Goal: Task Accomplishment & Management: Complete application form

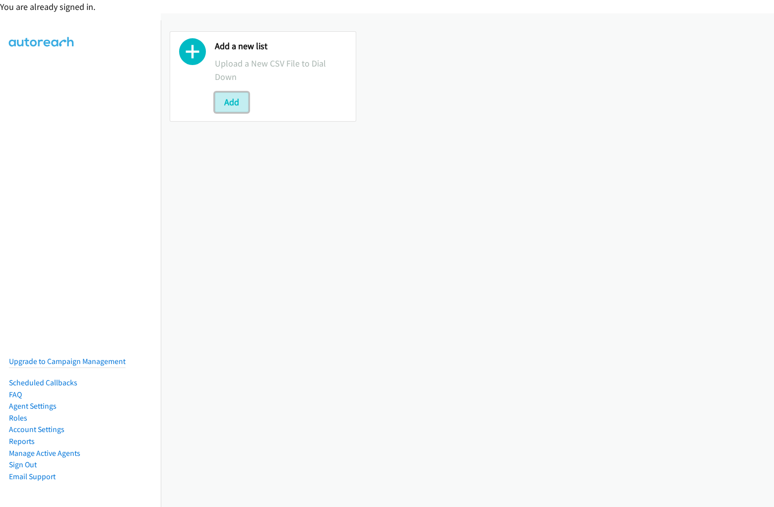
click at [231, 102] on button "Add" at bounding box center [232, 102] width 34 height 20
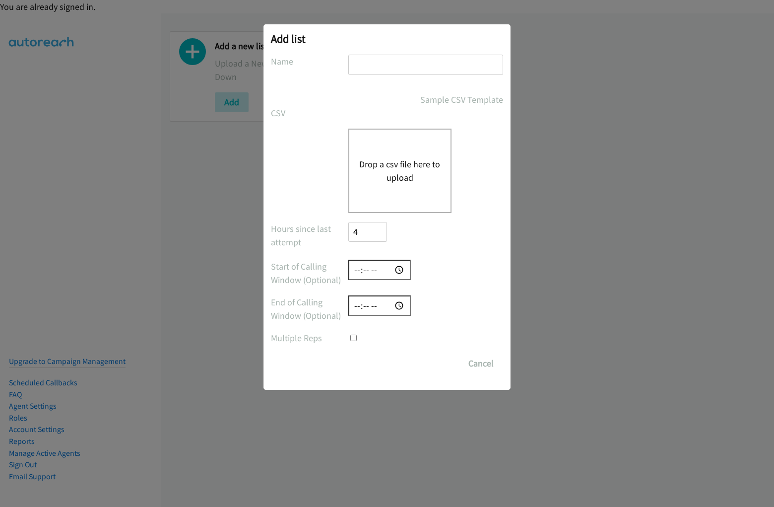
click at [387, 44] on h2 "Add list" at bounding box center [387, 39] width 232 height 14
click at [387, 257] on form "No phone fields were returned for that Report or List View Please upload a csv …" at bounding box center [387, 214] width 232 height 318
click at [387, 207] on div "Drop a csv file here to upload" at bounding box center [399, 170] width 103 height 84
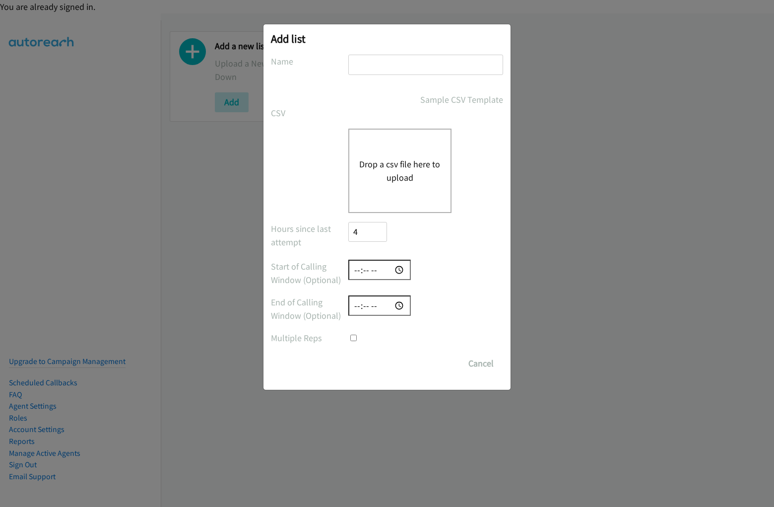
click at [387, 69] on input "text" at bounding box center [425, 65] width 155 height 20
click at [309, 61] on label "Name" at bounding box center [309, 61] width 77 height 13
click at [425, 69] on input "text" at bounding box center [425, 65] width 155 height 20
click at [387, 99] on div "Sample CSV Template" at bounding box center [425, 99] width 155 height 13
click at [426, 99] on link "Sample CSV Template" at bounding box center [461, 99] width 83 height 13
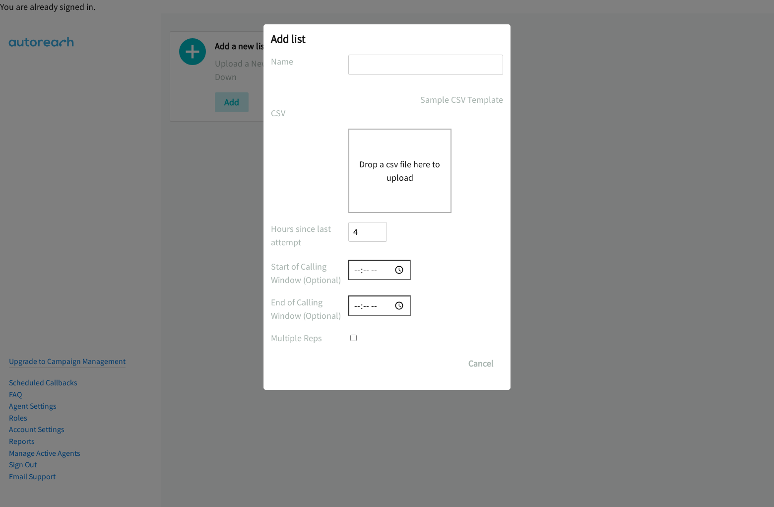
click at [387, 113] on div "CSV Existing List Add to List New List" at bounding box center [387, 112] width 232 height 13
click at [309, 113] on label "CSV" at bounding box center [309, 112] width 77 height 13
click at [387, 170] on button "Drop a csv file here to upload" at bounding box center [399, 170] width 81 height 27
click at [309, 135] on label at bounding box center [309, 134] width 77 height 13
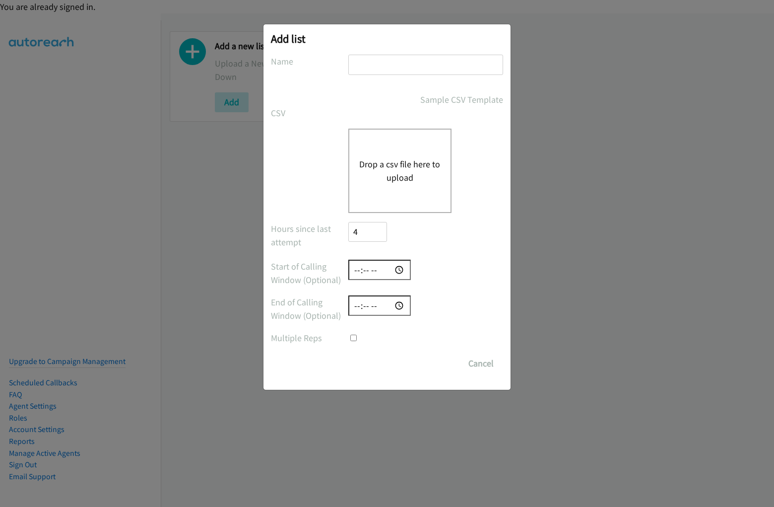
click at [425, 170] on button "Drop a csv file here to upload" at bounding box center [399, 170] width 81 height 27
click at [399, 170] on button "Drop a csv file here to upload" at bounding box center [399, 170] width 81 height 27
click at [387, 236] on div "Hours since last attempt 4" at bounding box center [387, 236] width 232 height 29
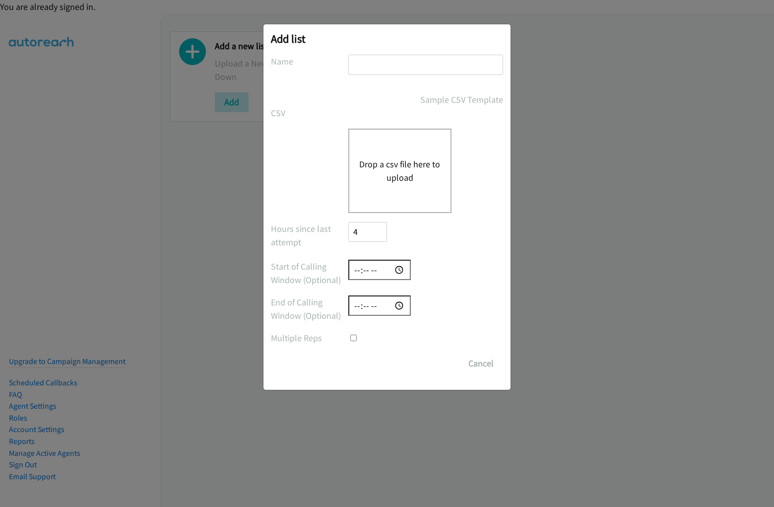
click at [309, 235] on label "Hours since last attempt" at bounding box center [309, 235] width 77 height 27
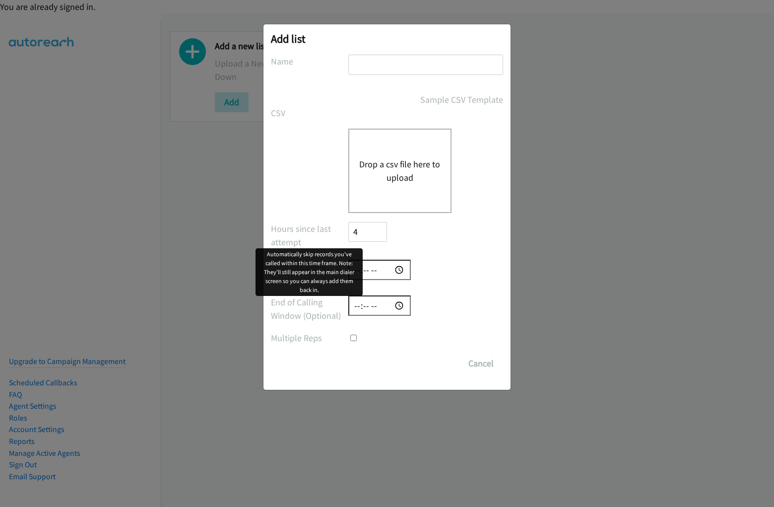
click at [367, 236] on input "4" at bounding box center [367, 232] width 39 height 20
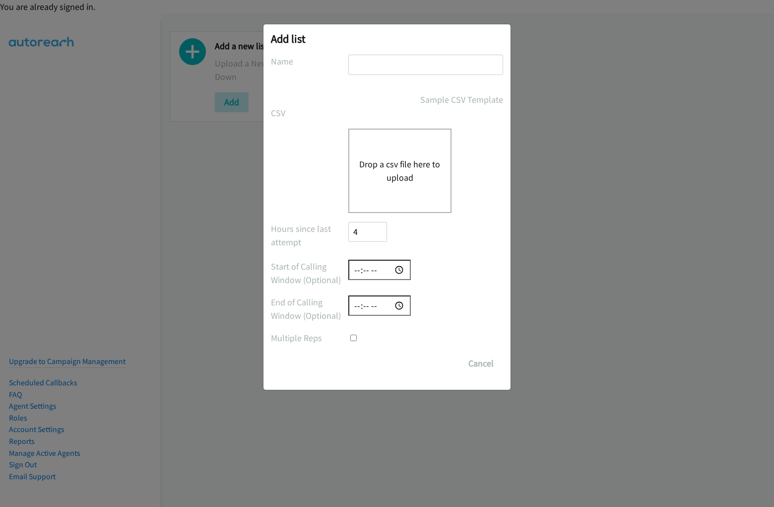
scroll to position [40, 0]
click at [387, 273] on input "time" at bounding box center [379, 269] width 63 height 20
click at [309, 273] on label "Start of Calling Window (Optional)" at bounding box center [309, 272] width 77 height 27
click at [425, 269] on div at bounding box center [425, 269] width 155 height 20
click at [387, 309] on input "time" at bounding box center [379, 305] width 63 height 20
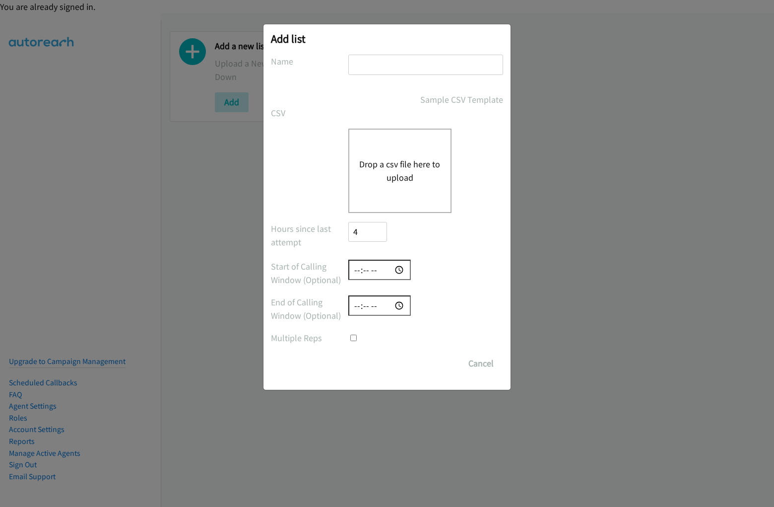
click at [309, 309] on label "End of Calling Window (Optional)" at bounding box center [309, 308] width 77 height 27
click at [425, 305] on div at bounding box center [425, 305] width 155 height 20
click at [387, 337] on div at bounding box center [425, 337] width 155 height 13
click at [309, 337] on label "Multiple Reps" at bounding box center [309, 337] width 77 height 13
click at [425, 337] on div at bounding box center [425, 337] width 155 height 13
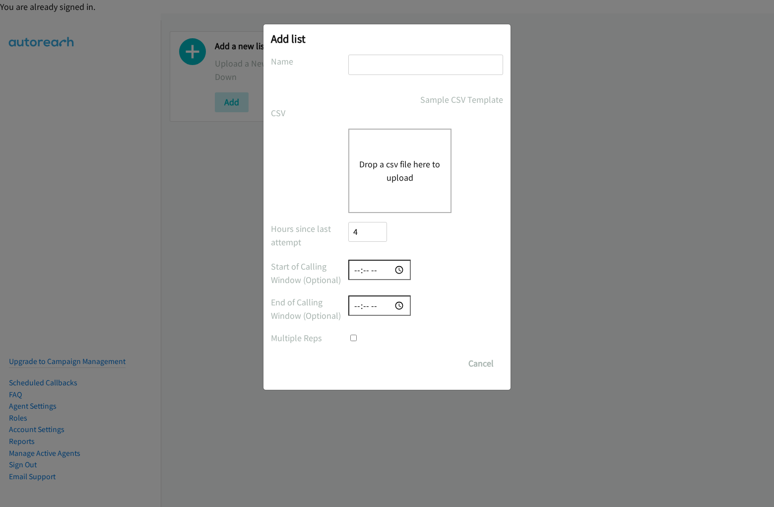
scroll to position [14, 0]
click at [387, 363] on div "Save List Cancel" at bounding box center [425, 363] width 155 height 20
click at [426, 363] on div "Save List Cancel" at bounding box center [425, 363] width 155 height 20
click at [425, 64] on input "#javascript:alert(5397)" at bounding box center [425, 65] width 155 height 20
type input "#javascript:alert(5397)"
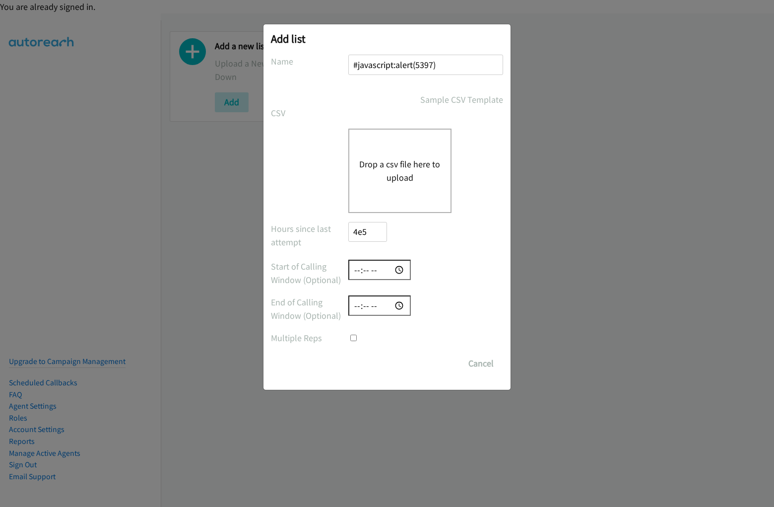
type input "4e53"
click at [367, 231] on input "number" at bounding box center [367, 232] width 39 height 20
click at [380, 269] on input "time" at bounding box center [379, 269] width 63 height 20
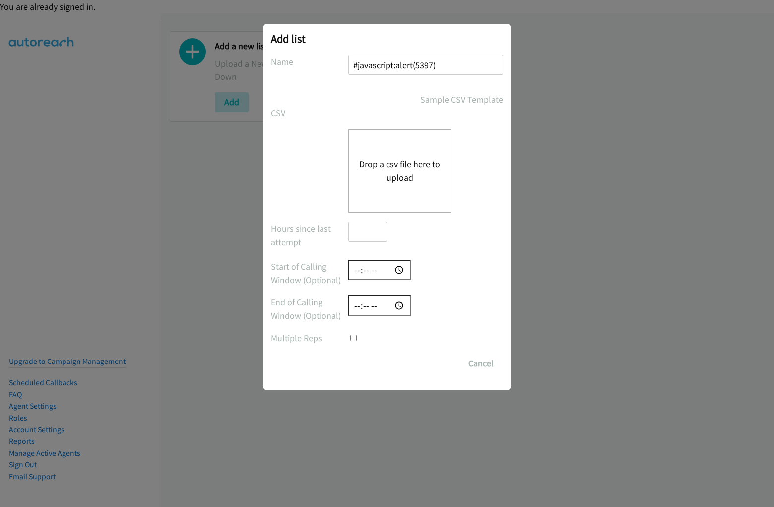
click at [380, 305] on input "time" at bounding box center [379, 305] width 63 height 20
click at [353, 337] on input "checkbox" at bounding box center [353, 337] width 6 height 6
checkbox input "true"
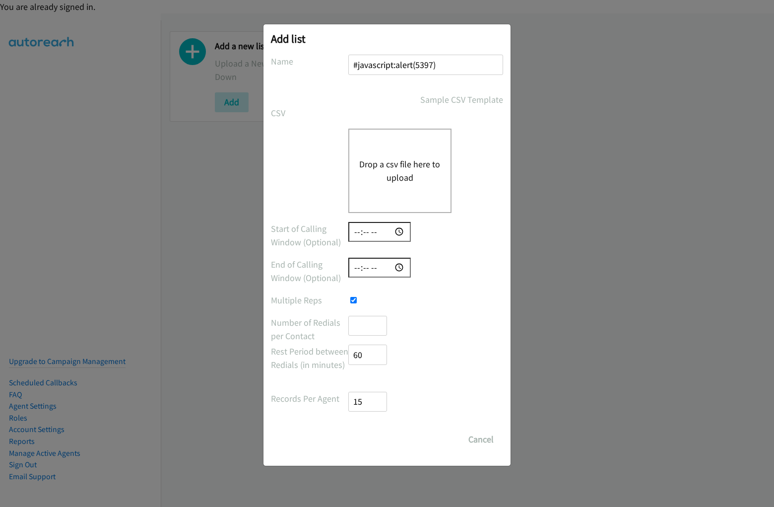
scroll to position [0, 1]
click at [367, 325] on input "number" at bounding box center [367, 326] width 39 height 20
click at [367, 354] on input "number" at bounding box center [367, 354] width 39 height 20
click at [367, 401] on input "number" at bounding box center [367, 401] width 39 height 20
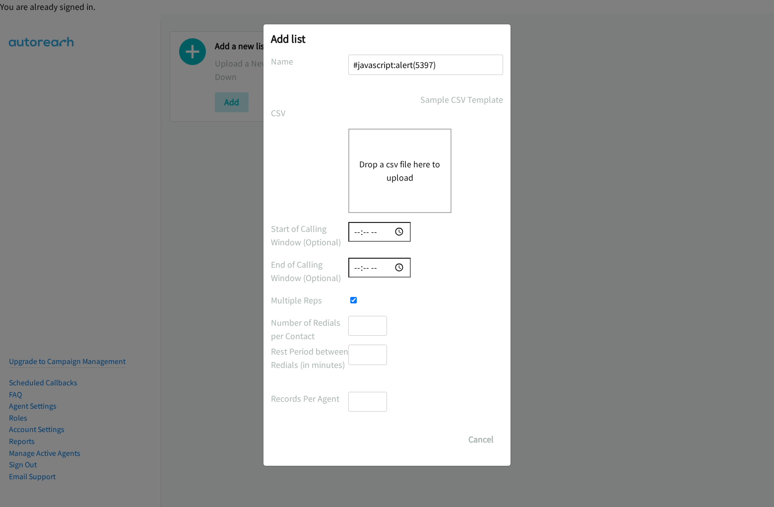
click at [399, 170] on button "Drop a csv file here to upload" at bounding box center [399, 170] width 81 height 27
click at [481, 439] on button "Cancel" at bounding box center [481, 439] width 44 height 20
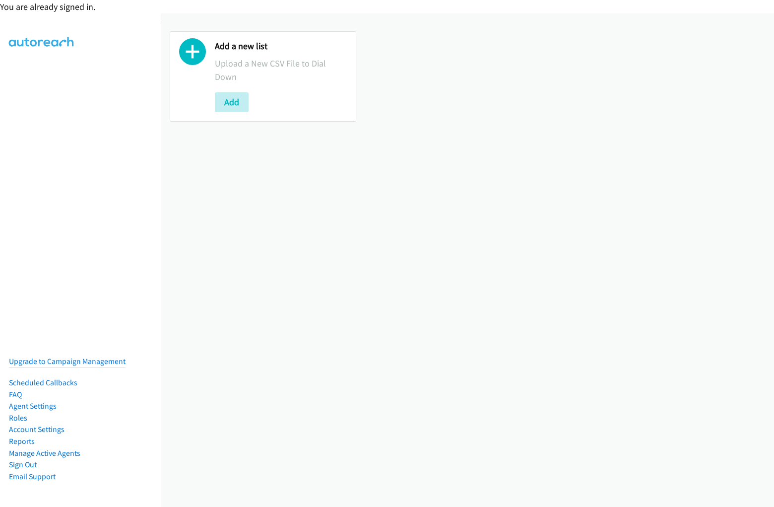
click at [387, 6] on div "You are already signed in." at bounding box center [387, 6] width 774 height 13
click at [387, 44] on div "Add a new list Upload a New CSV File to Dial Down Add" at bounding box center [467, 76] width 613 height 108
click at [383, 17] on div "Add a new list Upload a New CSV File to Dial Down Add" at bounding box center [467, 76] width 613 height 126
click at [467, 260] on div "Add a new list Upload a New CSV File to Dial Down Add" at bounding box center [467, 259] width 613 height 493
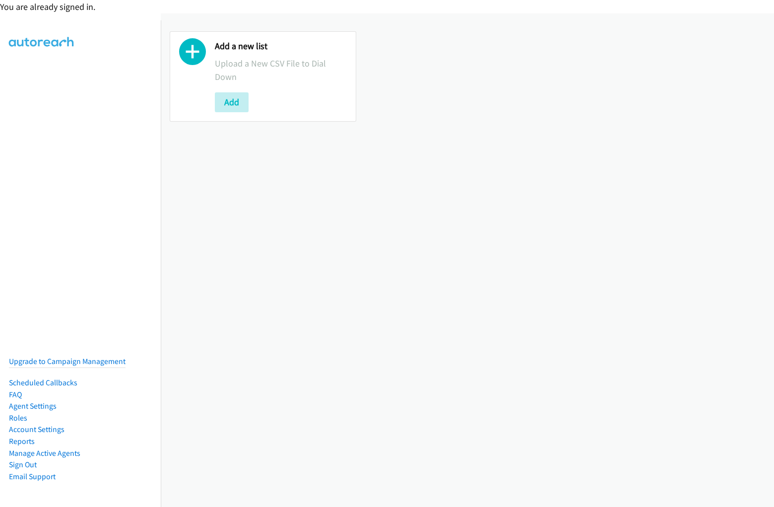
click at [463, 76] on div "Add a new list Upload a New CSV File to Dial Down Add" at bounding box center [467, 76] width 613 height 108
click at [261, 76] on p "Upload a New CSV File to Dial Down" at bounding box center [281, 70] width 132 height 27
click at [192, 76] on div at bounding box center [192, 76] width 27 height 71
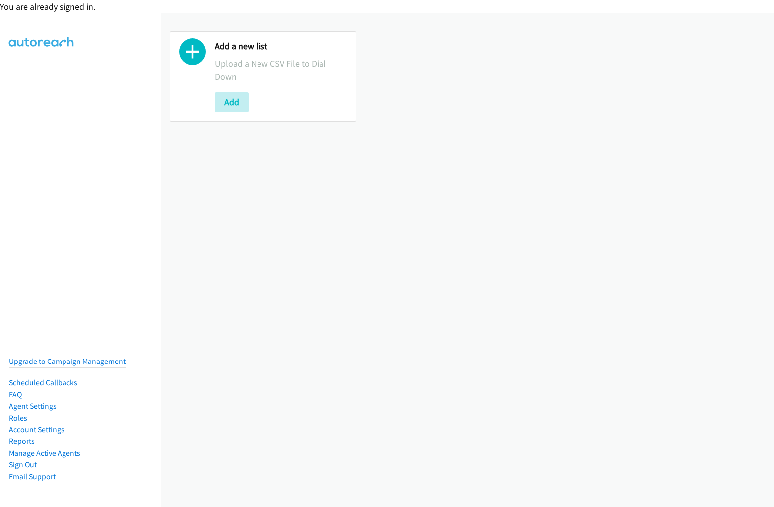
click at [279, 76] on p "Upload a New CSV File to Dial Down" at bounding box center [281, 70] width 132 height 27
click at [279, 102] on div "Add" at bounding box center [281, 102] width 132 height 20
click at [231, 102] on button "Add" at bounding box center [232, 102] width 34 height 20
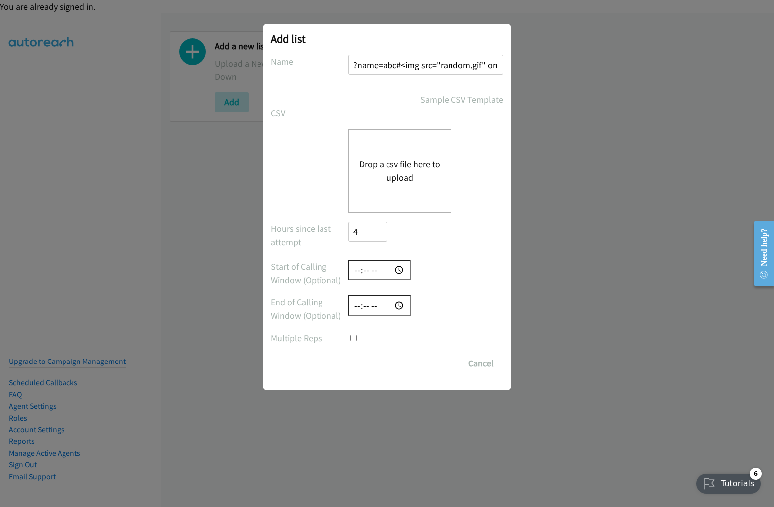
scroll to position [0, 66]
click at [425, 64] on input "?name=abc#<img src="random.gif" onerror=alert(5397)>" at bounding box center [425, 65] width 155 height 20
type input "?name=abc#<img src="random.gif" onerror=alert(5397)>"
click at [367, 231] on input "number" at bounding box center [367, 232] width 39 height 20
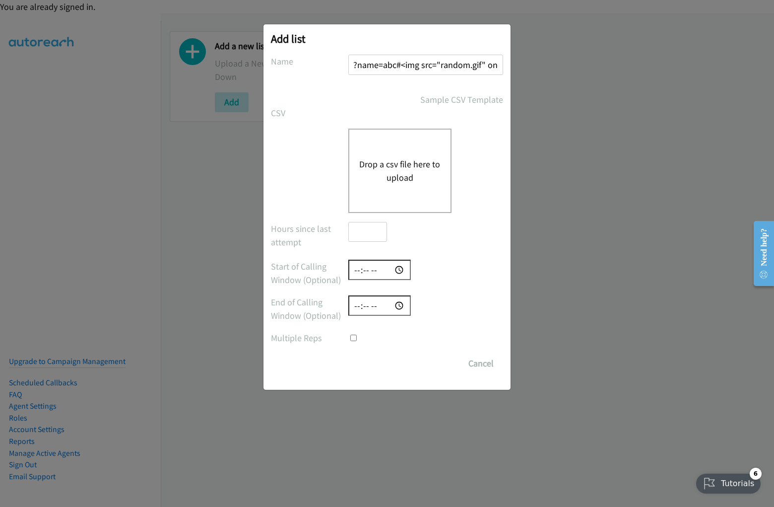
scroll to position [0, 0]
click at [380, 269] on input "time" at bounding box center [379, 269] width 63 height 20
click at [380, 305] on input "time" at bounding box center [379, 305] width 63 height 20
click at [350, 334] on input "checkbox" at bounding box center [353, 337] width 6 height 6
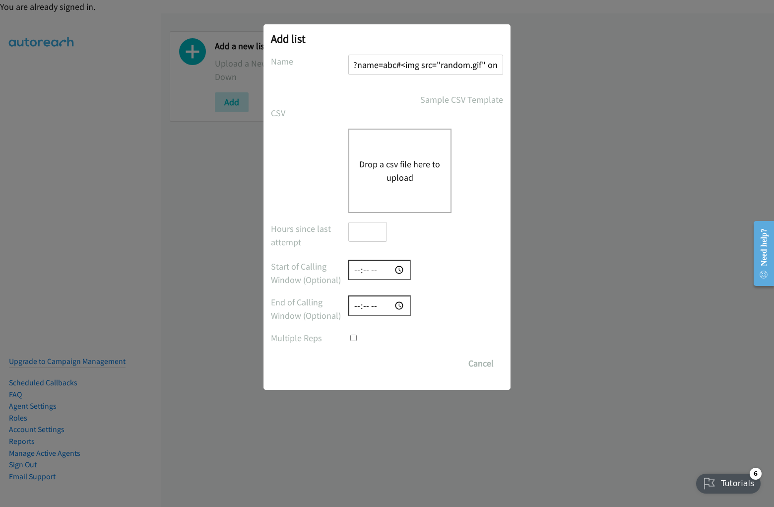
click at [353, 337] on input "checkbox" at bounding box center [353, 337] width 6 height 6
checkbox input "true"
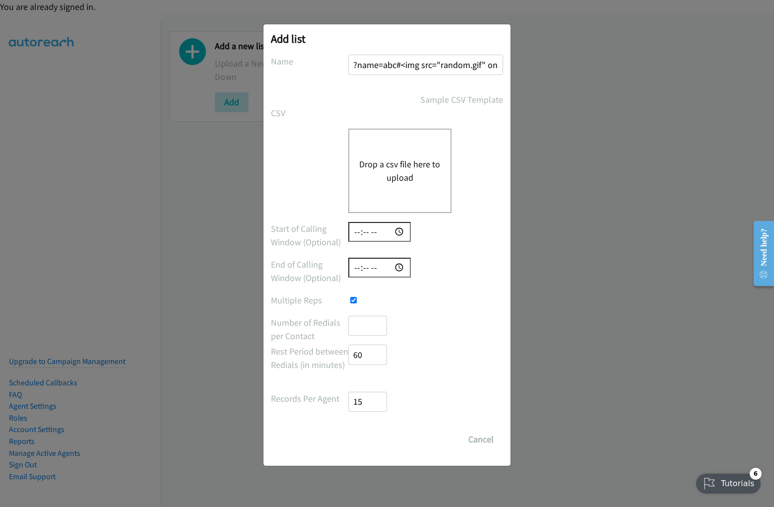
scroll to position [0, 1]
click at [367, 325] on input "number" at bounding box center [367, 326] width 39 height 20
click at [367, 354] on input "number" at bounding box center [367, 354] width 39 height 20
click at [367, 401] on input "number" at bounding box center [367, 401] width 39 height 20
click at [348, 429] on input "Save List" at bounding box center [357, 434] width 19 height 10
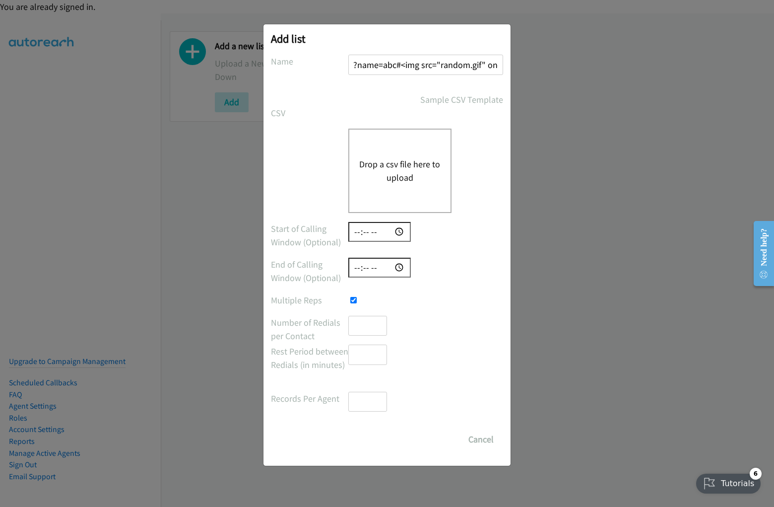
scroll to position [4, 5]
click at [399, 170] on button "Drop a csv file here to upload" at bounding box center [399, 170] width 81 height 27
click at [481, 439] on button "Cancel" at bounding box center [481, 439] width 44 height 20
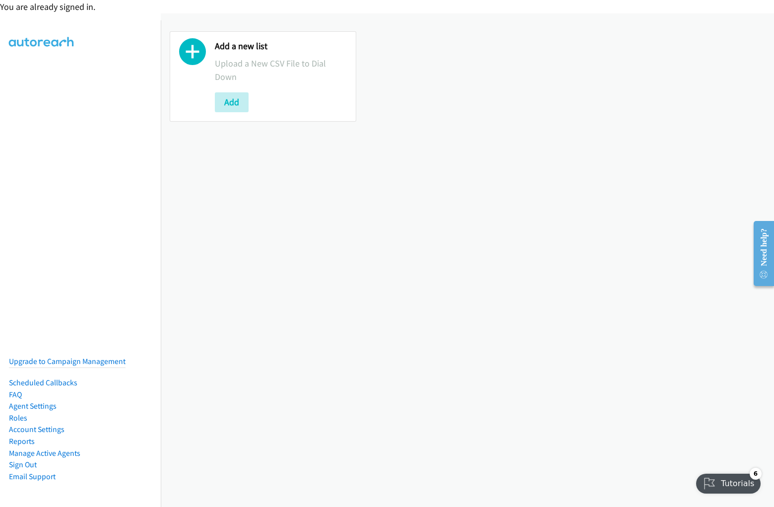
click at [387, 6] on div "You are already signed in." at bounding box center [387, 6] width 774 height 13
click at [387, 44] on div "Add a new list Upload a New CSV File to Dial Down Add" at bounding box center [467, 76] width 613 height 108
click at [383, 17] on div "Add a new list Upload a New CSV File to Dial Down Add" at bounding box center [467, 76] width 613 height 126
click at [467, 260] on div "Add a new list Upload a New CSV File to Dial Down Add" at bounding box center [467, 259] width 613 height 493
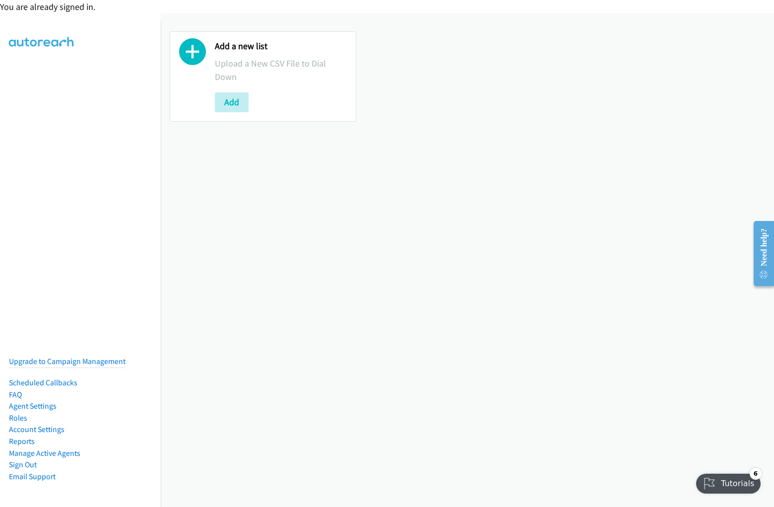
click at [463, 76] on div "Add a new list Upload a New CSV File to Dial Down Add" at bounding box center [467, 76] width 613 height 108
click at [261, 76] on p "Upload a New CSV File to Dial Down" at bounding box center [281, 70] width 132 height 27
click at [192, 76] on div at bounding box center [192, 76] width 27 height 71
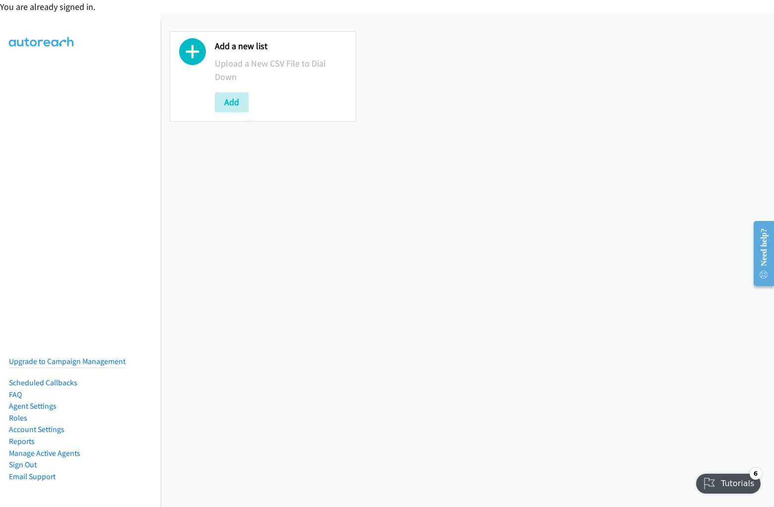
click at [279, 76] on p "Upload a New CSV File to Dial Down" at bounding box center [281, 70] width 132 height 27
click at [279, 102] on div "Add" at bounding box center [281, 102] width 132 height 20
